Goal: Information Seeking & Learning: Compare options

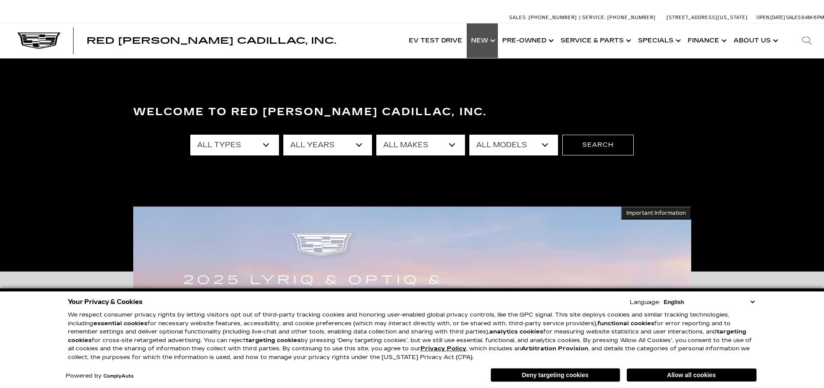
click at [489, 44] on link "Show New" at bounding box center [482, 40] width 31 height 35
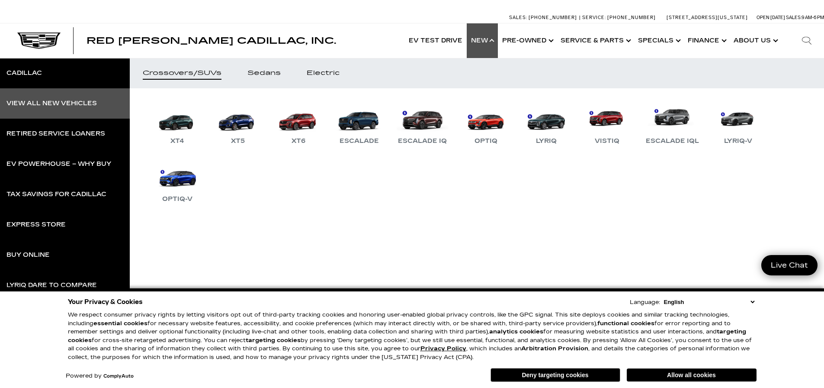
click at [46, 102] on div "View All New Vehicles" at bounding box center [51, 103] width 90 height 6
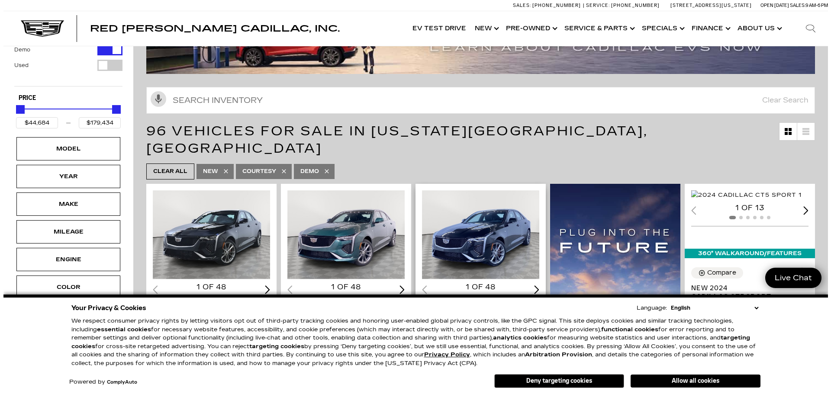
scroll to position [173, 0]
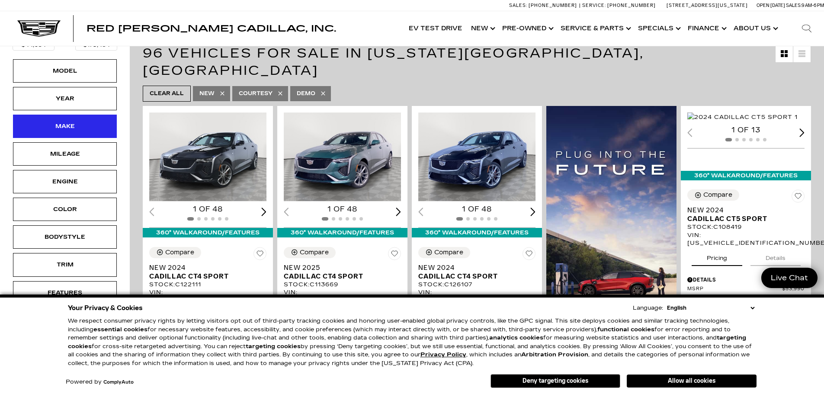
click at [62, 128] on div "Make" at bounding box center [64, 127] width 43 height 10
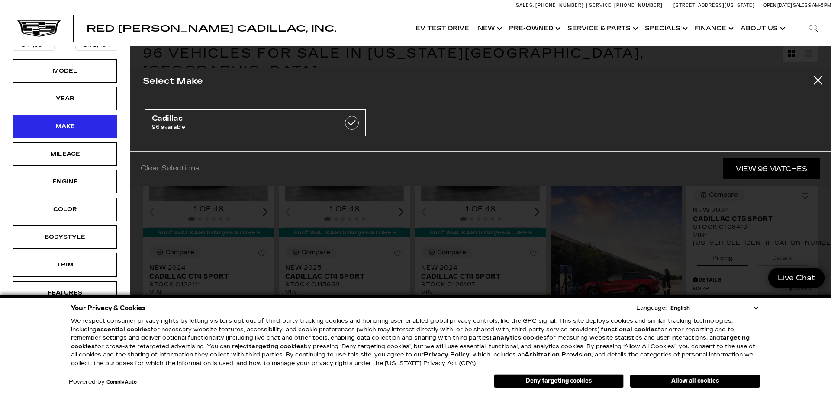
click at [88, 129] on div "Make" at bounding box center [65, 126] width 104 height 23
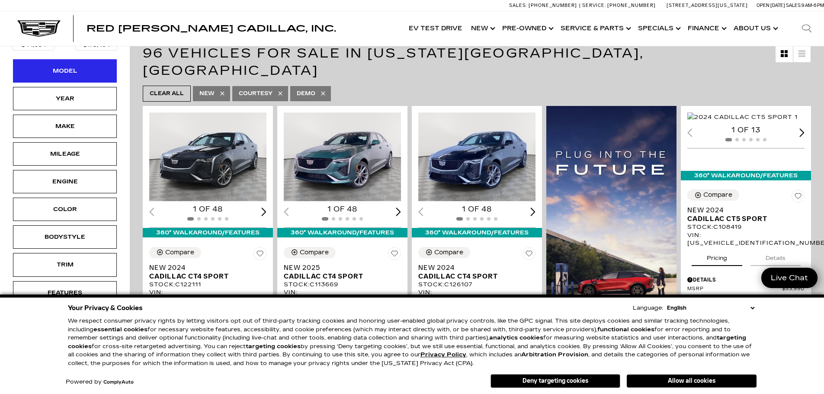
click at [87, 68] on div "Model" at bounding box center [65, 70] width 104 height 23
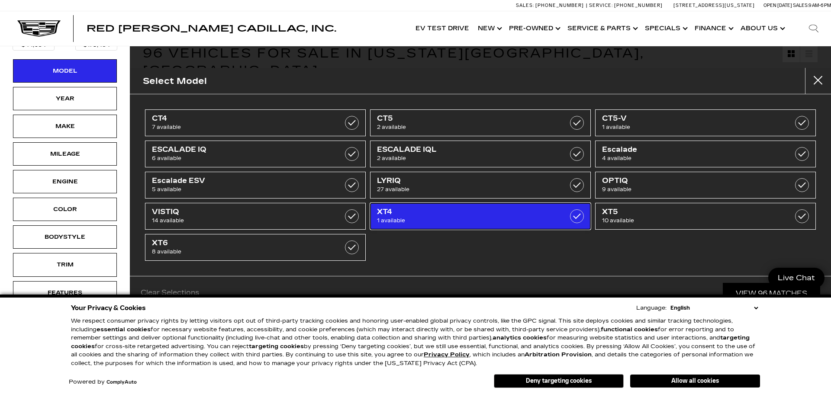
click at [436, 211] on span "XT4" at bounding box center [465, 212] width 176 height 9
type input "$54,845"
checkbox input "true"
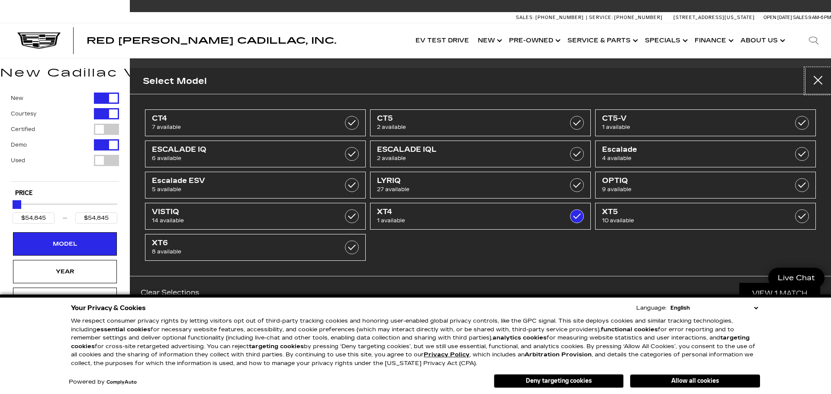
click at [821, 78] on button "close" at bounding box center [818, 81] width 26 height 26
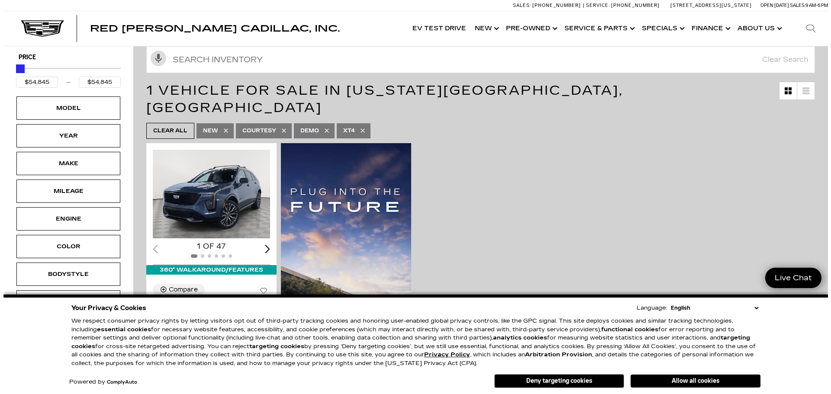
scroll to position [130, 0]
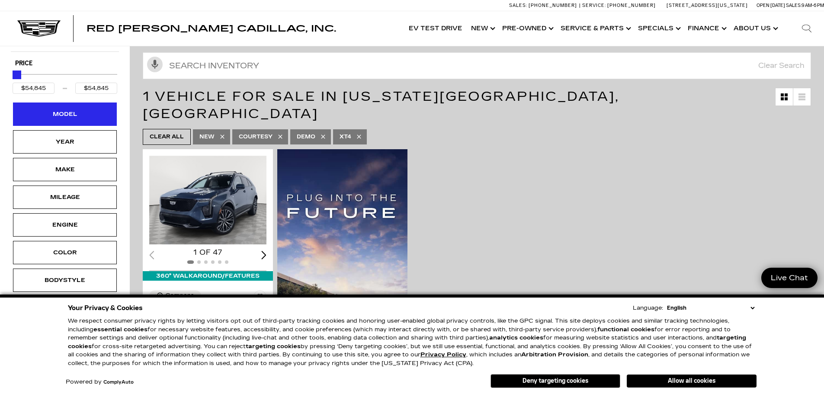
click at [96, 122] on div "Model" at bounding box center [65, 114] width 104 height 23
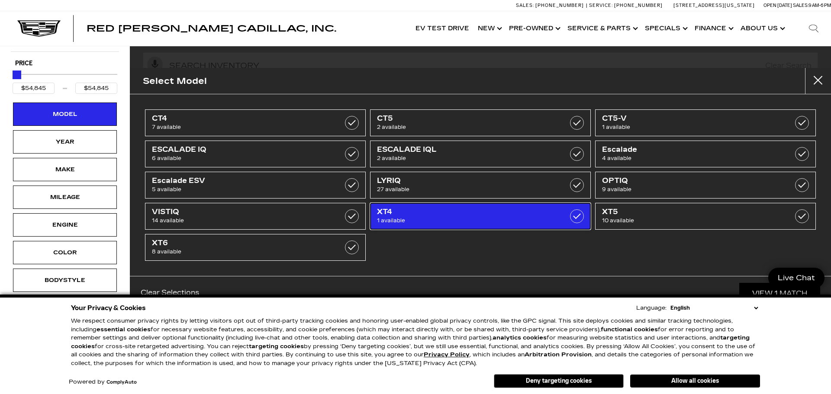
click at [578, 216] on label at bounding box center [577, 216] width 14 height 14
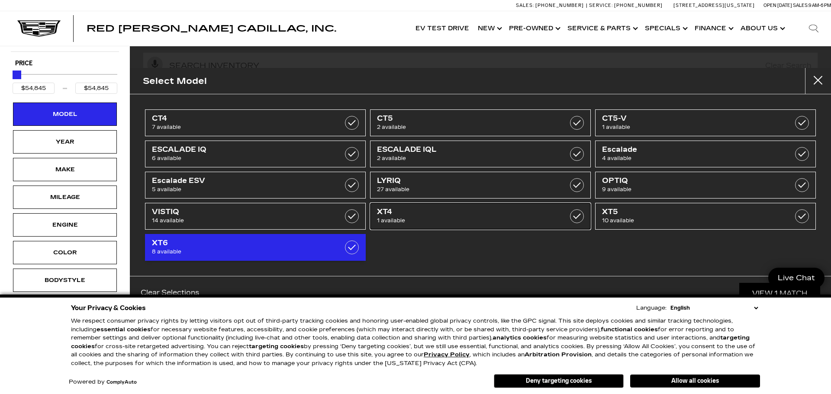
type input "$44,684"
type input "$179,434"
checkbox input "false"
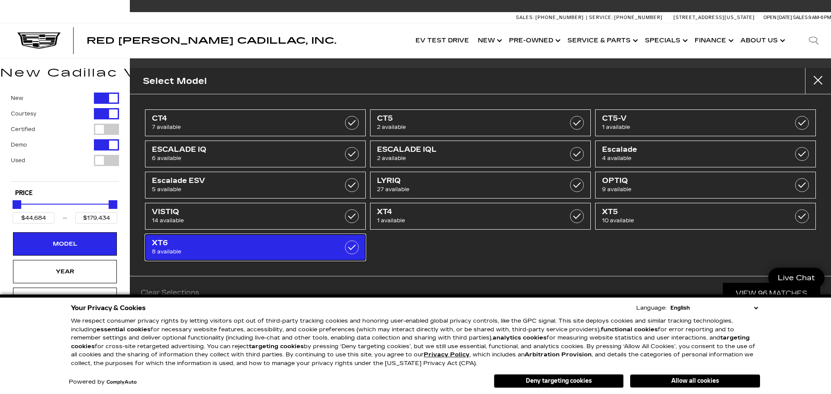
click at [355, 245] on label at bounding box center [352, 248] width 14 height 14
type input "$58,934"
type input "$76,249"
checkbox input "true"
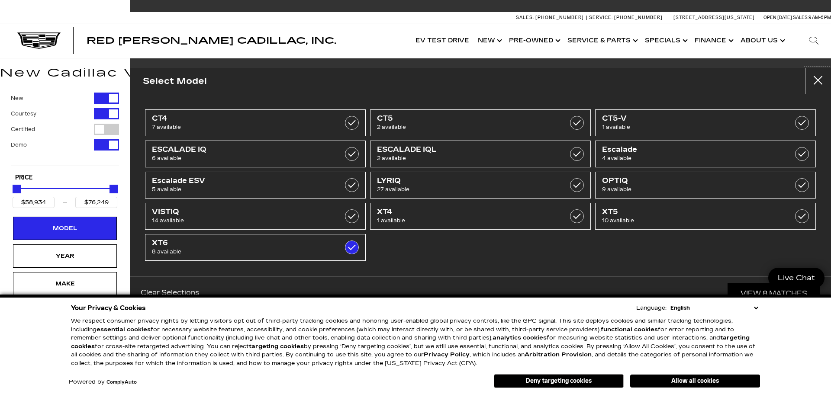
click at [816, 83] on button "Close" at bounding box center [818, 81] width 26 height 26
